Goal: Task Accomplishment & Management: Complete application form

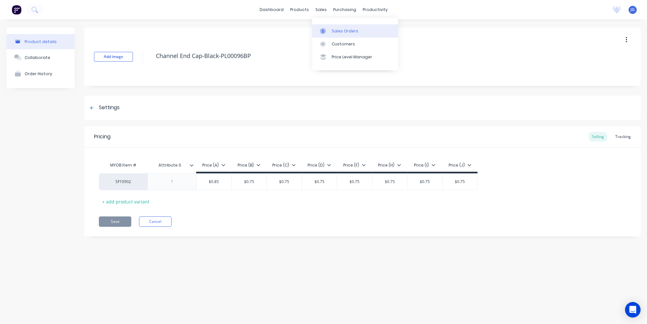
click at [330, 31] on link "Sales Orders" at bounding box center [355, 30] width 86 height 13
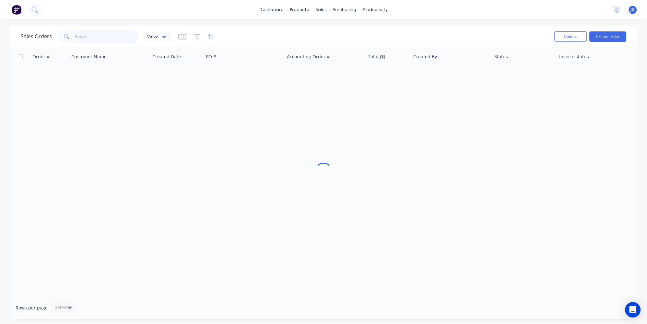
click at [131, 39] on input "text" at bounding box center [106, 36] width 63 height 13
click at [126, 39] on input "text" at bounding box center [106, 36] width 63 height 13
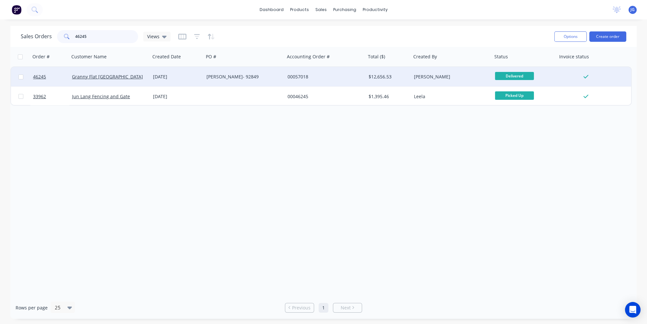
type input "46245"
click at [119, 76] on div "Granny Flat [GEOGRAPHIC_DATA]" at bounding box center [108, 77] width 72 height 6
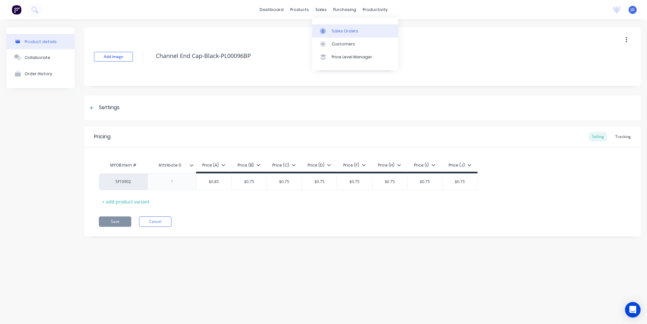
click at [327, 29] on div at bounding box center [325, 31] width 10 height 6
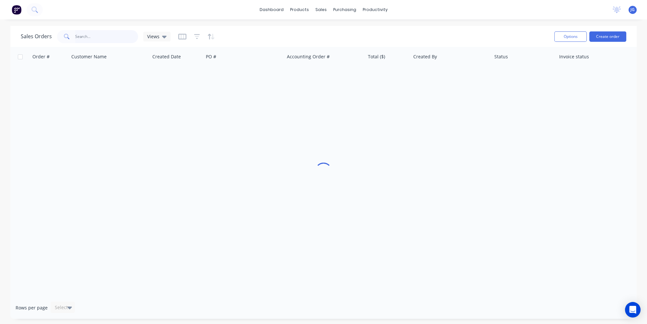
click at [88, 38] on input "text" at bounding box center [106, 36] width 63 height 13
paste input "46428"
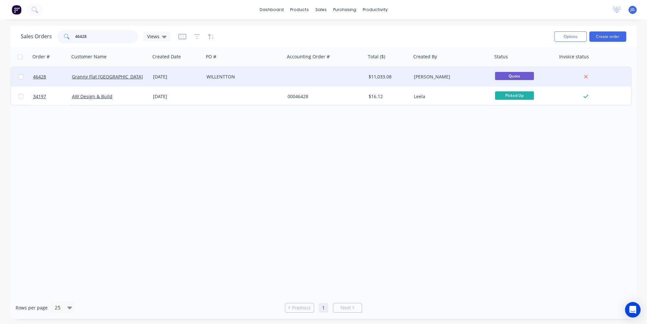
type input "46428"
click at [275, 81] on div "WILLENTTON" at bounding box center [244, 76] width 81 height 19
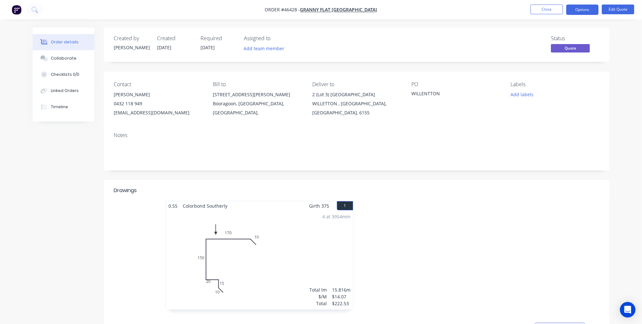
click at [456, 251] on div at bounding box center [454, 258] width 194 height 115
click at [65, 39] on button "Order details" at bounding box center [64, 42] width 62 height 16
click at [12, 13] on img "button" at bounding box center [17, 10] width 10 height 10
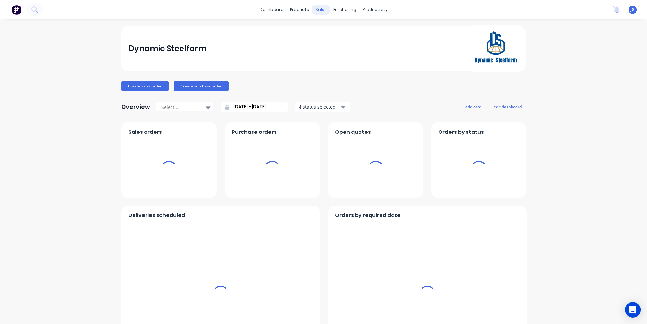
click at [312, 11] on div "sales" at bounding box center [321, 10] width 18 height 10
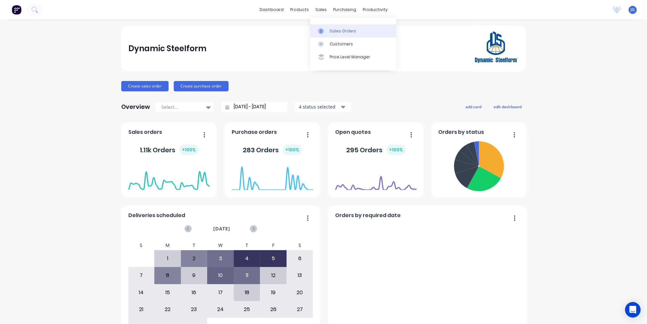
click at [330, 29] on div "Sales Orders" at bounding box center [343, 31] width 27 height 6
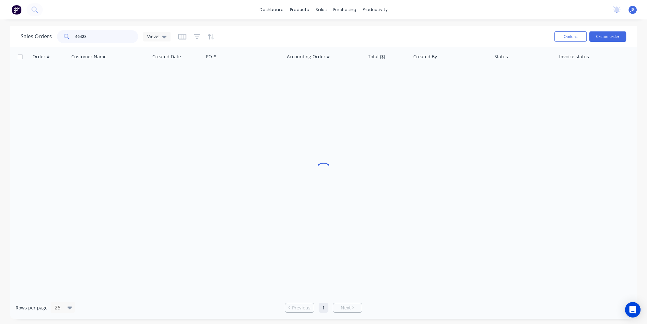
drag, startPoint x: 87, startPoint y: 35, endPoint x: 50, endPoint y: 34, distance: 36.6
click at [52, 34] on div "Sales Orders 46428 Views" at bounding box center [96, 36] width 150 height 13
click at [341, 42] on div "Customers" at bounding box center [343, 44] width 23 height 6
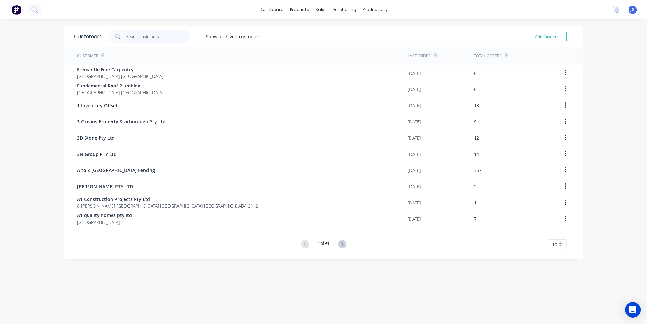
click at [139, 34] on input "text" at bounding box center [157, 36] width 63 height 13
paste input "General Building Development"
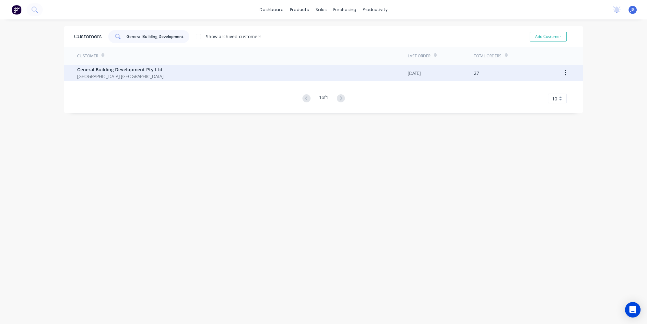
type input "General Building Development"
click at [144, 71] on span "General Building Development Pty Ltd" at bounding box center [120, 69] width 86 height 7
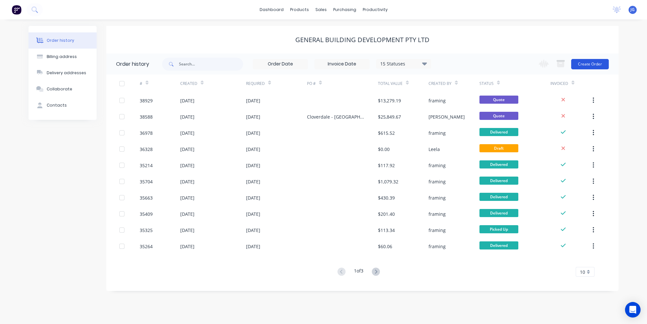
click at [591, 64] on button "Create Order" at bounding box center [590, 64] width 38 height 10
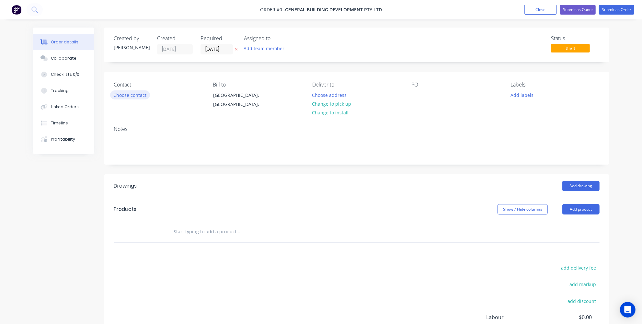
click at [123, 95] on button "Choose contact" at bounding box center [130, 94] width 40 height 9
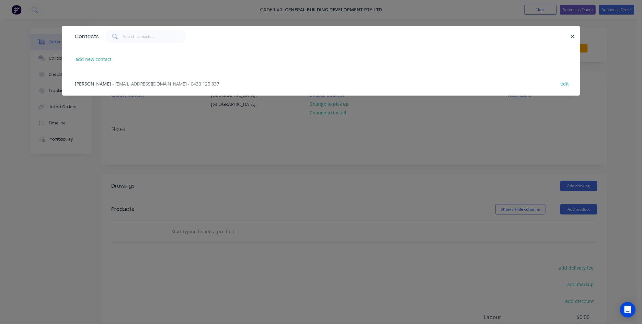
click at [167, 82] on span "- [EMAIL_ADDRESS][DOMAIN_NAME] - 0430 125 337" at bounding box center [165, 84] width 107 height 6
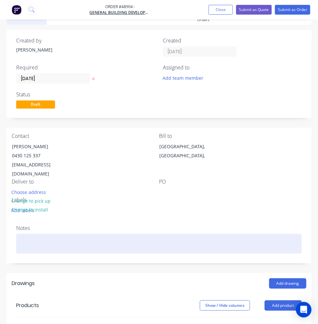
scroll to position [29, 0]
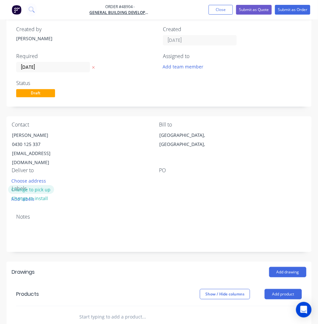
click at [54, 185] on button "Change to pick up" at bounding box center [31, 189] width 46 height 9
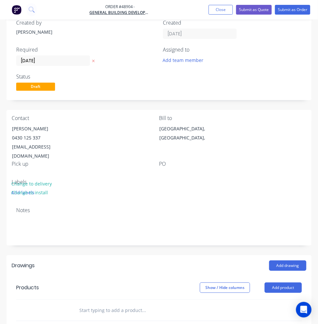
scroll to position [86, 0]
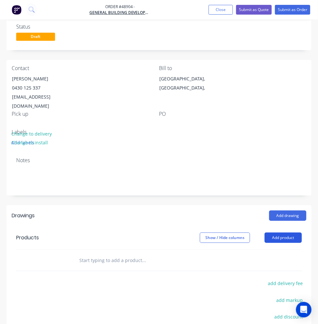
click at [281, 232] on button "Add product" at bounding box center [283, 237] width 37 height 10
click at [278, 210] on button "Add drawing" at bounding box center [287, 215] width 37 height 10
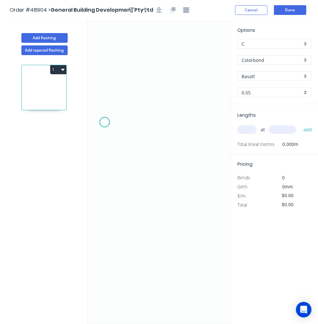
click at [105, 122] on icon "0" at bounding box center [158, 172] width 143 height 304
click at [105, 95] on icon at bounding box center [105, 109] width 0 height 29
click at [171, 97] on icon "0 ?" at bounding box center [158, 172] width 143 height 304
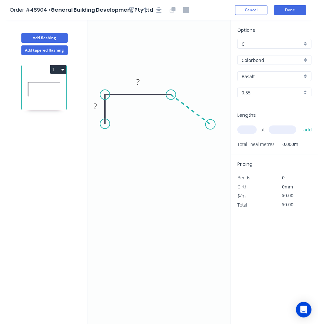
click at [211, 124] on icon "0 ? ?" at bounding box center [158, 172] width 143 height 304
click at [210, 136] on icon "0 ? ? ? ? º" at bounding box center [158, 172] width 143 height 304
click at [219, 136] on icon "0 ? ? ? ? ? º ? º" at bounding box center [158, 172] width 143 height 304
click at [98, 107] on rect at bounding box center [95, 106] width 13 height 9
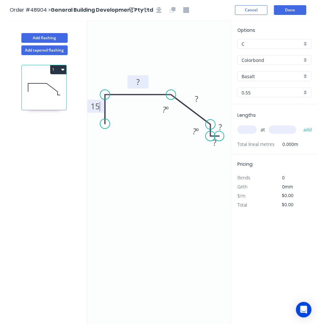
click at [140, 80] on rect at bounding box center [138, 82] width 13 height 9
click at [162, 111] on rect at bounding box center [165, 109] width 13 height 9
click at [196, 97] on tspan "?" at bounding box center [196, 98] width 3 height 11
click at [221, 124] on tspan "?" at bounding box center [220, 127] width 3 height 11
click at [217, 143] on rect at bounding box center [214, 143] width 13 height 9
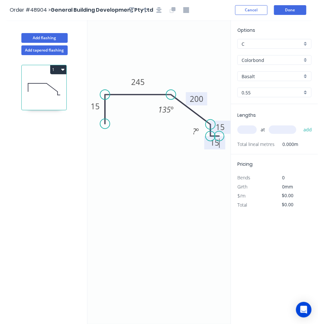
click at [177, 168] on icon "0 15 245 200 15 15 135 º ? º" at bounding box center [158, 172] width 143 height 304
type input "$21.63"
drag, startPoint x: 209, startPoint y: 137, endPoint x: 210, endPoint y: 134, distance: 3.4
click at [210, 134] on circle at bounding box center [210, 136] width 10 height 10
click at [210, 136] on circle at bounding box center [211, 136] width 10 height 10
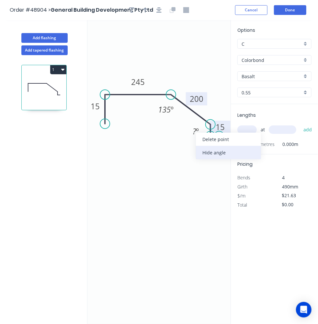
click at [207, 153] on div "Hide angle" at bounding box center [228, 152] width 65 height 13
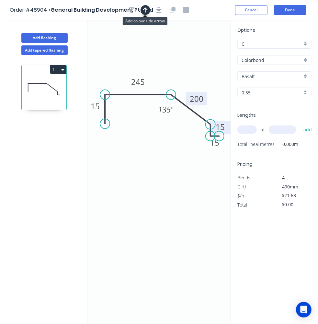
click at [144, 9] on icon "button" at bounding box center [145, 9] width 5 height 5
drag, startPoint x: 194, startPoint y: 49, endPoint x: 162, endPoint y: 82, distance: 45.6
click at [162, 82] on icon at bounding box center [162, 74] width 6 height 21
click at [292, 73] on input "Basalt" at bounding box center [272, 76] width 61 height 7
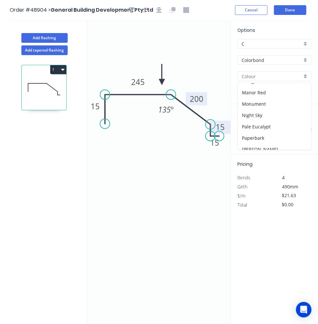
scroll to position [118, 0]
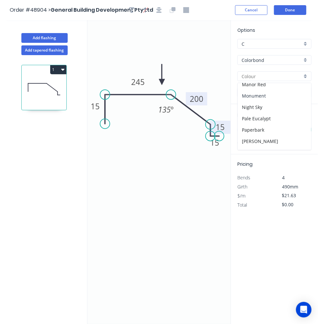
click at [278, 91] on div "Monument" at bounding box center [275, 95] width 74 height 11
type input "Monument"
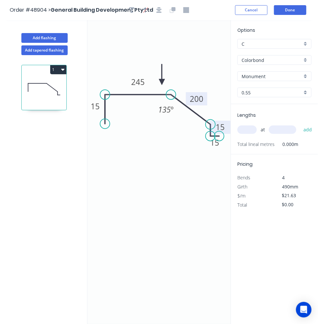
click at [187, 172] on icon "0 15 245 200 15 15 135 º" at bounding box center [158, 172] width 143 height 304
click at [251, 128] on input "text" at bounding box center [247, 129] width 19 height 8
type input "2"
click at [275, 128] on input "text" at bounding box center [283, 129] width 28 height 8
type input "2500"
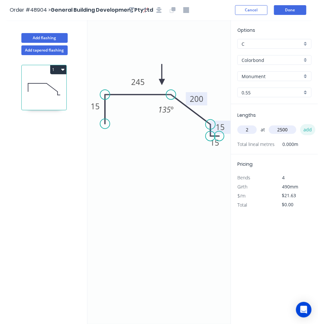
click at [305, 127] on button "add" at bounding box center [307, 129] width 15 height 11
type input "$108.15"
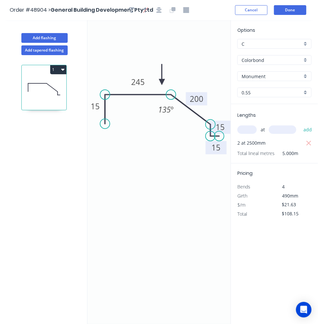
drag, startPoint x: 217, startPoint y: 148, endPoint x: 218, endPoint y: 153, distance: 5.0
click at [218, 153] on rect at bounding box center [216, 147] width 21 height 13
click at [289, 6] on button "Done" at bounding box center [290, 10] width 32 height 10
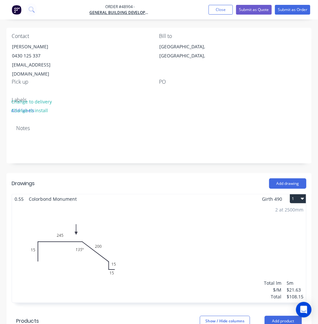
click at [111, 204] on div "2 at 2500mm Total lm $/M Total 5m $21.63 $108.15" at bounding box center [159, 253] width 294 height 99
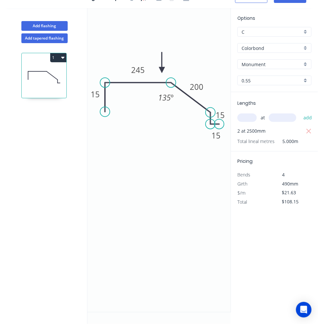
scroll to position [11, 0]
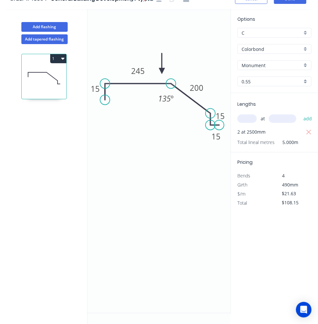
drag, startPoint x: 106, startPoint y: 111, endPoint x: 106, endPoint y: 99, distance: 11.7
click at [106, 99] on circle at bounding box center [105, 100] width 10 height 10
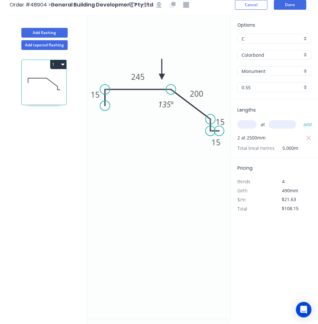
scroll to position [0, 0]
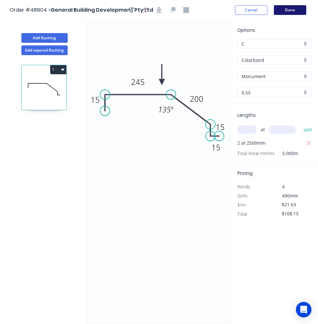
click at [297, 13] on button "Done" at bounding box center [290, 10] width 32 height 10
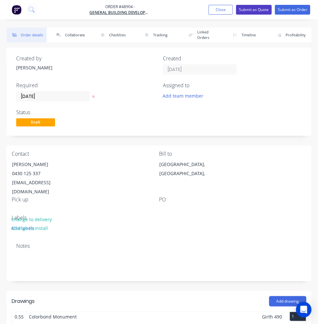
click at [256, 10] on button "Submit as Quote" at bounding box center [254, 10] width 36 height 10
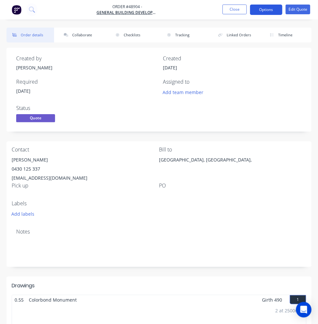
click at [274, 11] on button "Options" at bounding box center [266, 10] width 32 height 10
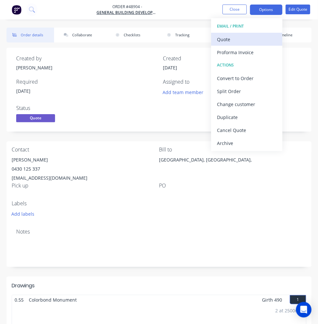
click at [235, 41] on div "Quote" at bounding box center [247, 39] width 60 height 9
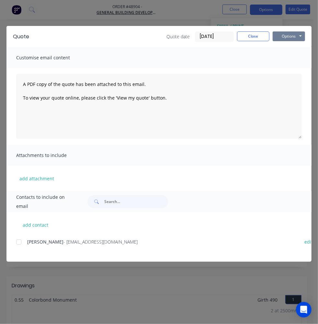
click at [297, 37] on button "Options" at bounding box center [289, 36] width 32 height 10
click at [287, 58] on button "Print" at bounding box center [293, 58] width 41 height 11
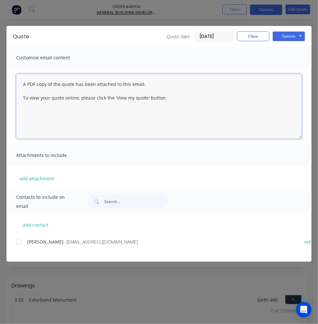
click at [24, 83] on textarea "A PDF copy of the quote has been attached to this email. To view your quote onl…" at bounding box center [159, 106] width 286 height 65
click at [28, 83] on textarea "Hi A PDF copy of the quote has been attached to this email. To view your quote …" at bounding box center [159, 106] width 286 height 65
click at [198, 85] on textarea "Hi [PERSON_NAME] , please find A PDF copy of the quote has been attached to thi…" at bounding box center [159, 106] width 286 height 65
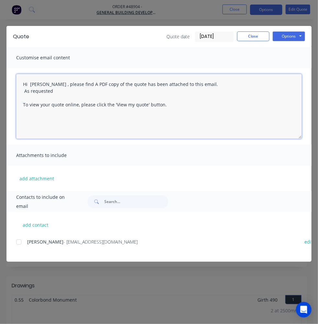
click at [19, 243] on div at bounding box center [18, 241] width 13 height 13
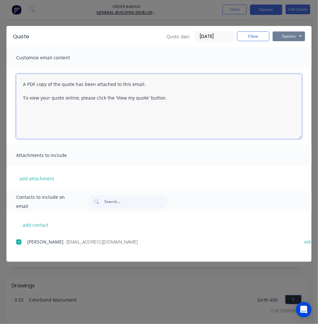
type textarea "A PDF copy of the quote has been attached to this email. To view your quote onl…"
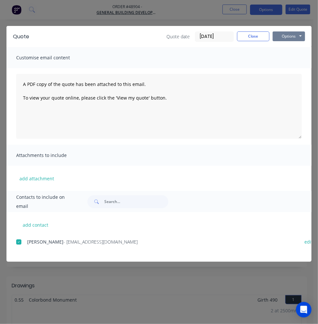
click at [297, 32] on button "Options" at bounding box center [289, 36] width 32 height 10
click at [288, 67] on button "Email" at bounding box center [293, 69] width 41 height 11
